Goal: Find specific page/section: Find specific page/section

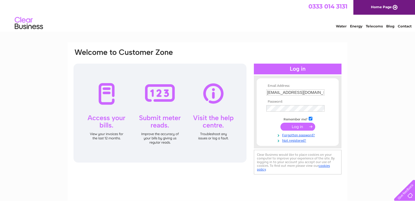
click at [299, 127] on input "submit" at bounding box center [297, 127] width 35 height 8
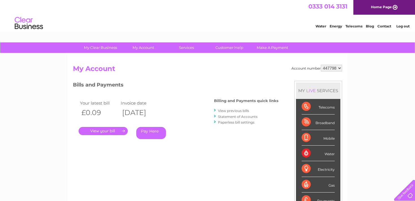
click at [313, 151] on div "Water" at bounding box center [318, 154] width 33 height 16
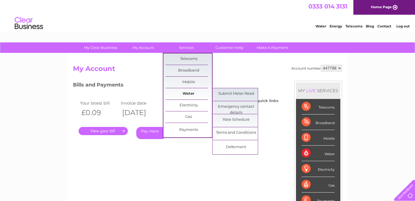
click at [187, 92] on link "Water" at bounding box center [188, 93] width 47 height 11
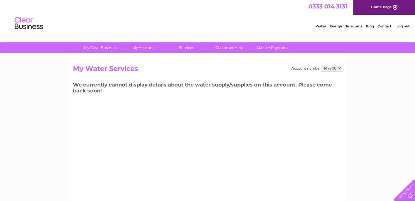
click at [355, 26] on link "Telecoms" at bounding box center [354, 26] width 17 height 4
